Goal: Task Accomplishment & Management: Complete application form

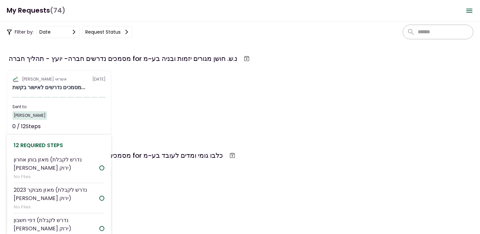
click at [83, 117] on div "[PERSON_NAME]" at bounding box center [58, 115] width 93 height 9
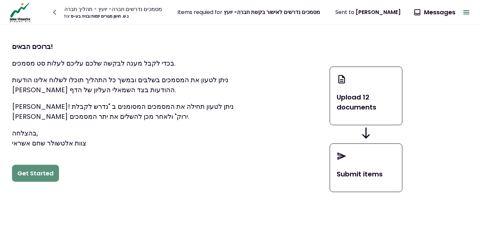
click at [51, 171] on button "Get Started" at bounding box center [35, 173] width 47 height 17
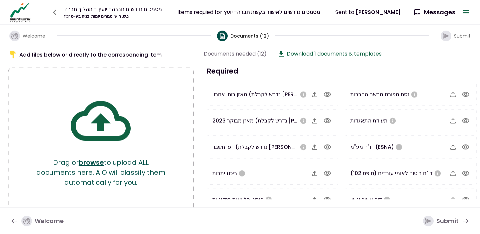
click at [324, 94] on icon "button" at bounding box center [327, 95] width 8 height 8
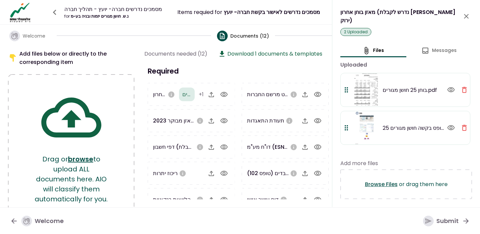
click at [221, 119] on icon "button" at bounding box center [223, 120] width 7 height 5
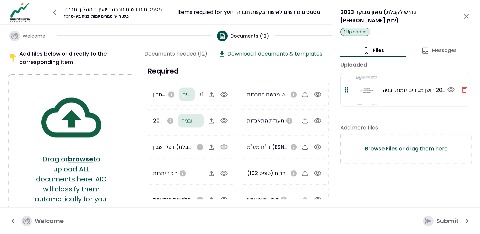
click at [226, 149] on icon "button" at bounding box center [224, 147] width 8 height 8
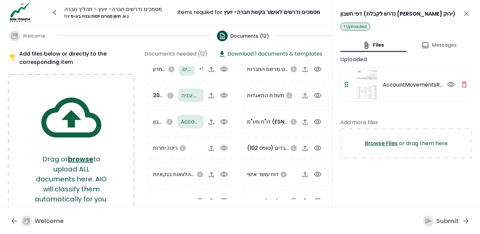
scroll to position [29, 0]
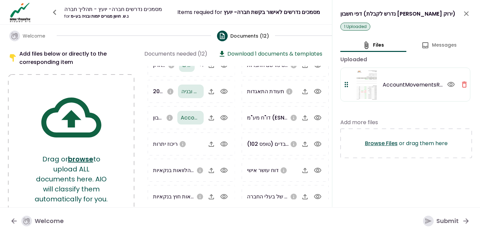
click at [209, 142] on icon "button" at bounding box center [211, 144] width 8 height 8
click at [467, 14] on icon "close" at bounding box center [466, 14] width 8 height 8
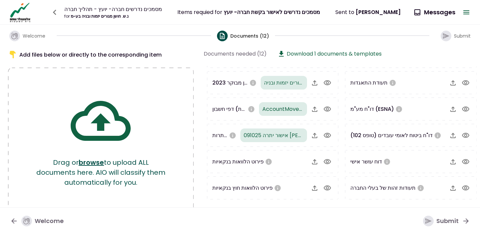
scroll to position [38, 0]
click at [464, 193] on button "button" at bounding box center [465, 188] width 11 height 11
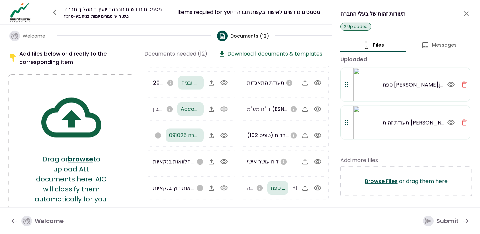
click at [466, 14] on icon "close" at bounding box center [466, 13] width 5 height 5
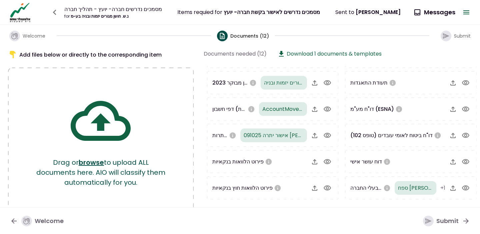
click at [464, 111] on icon "button" at bounding box center [465, 109] width 7 height 5
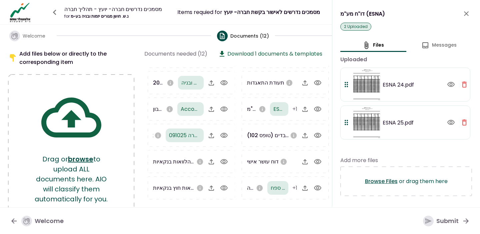
click at [468, 13] on icon "close" at bounding box center [466, 14] width 8 height 8
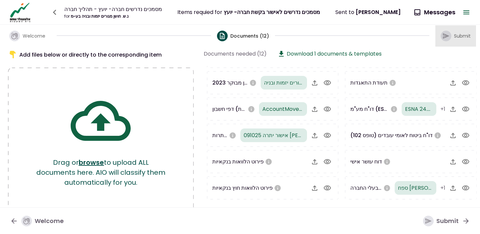
click at [454, 35] on span "Submit" at bounding box center [462, 36] width 17 height 7
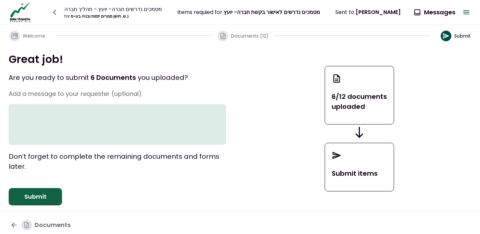
click at [40, 206] on button "Submit" at bounding box center [35, 196] width 53 height 17
